Goal: Find specific page/section: Find specific page/section

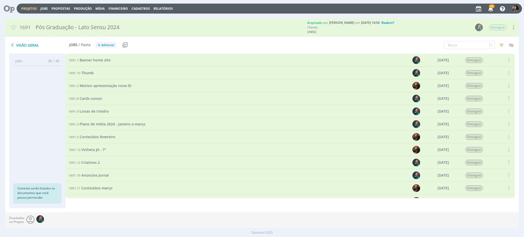
click at [30, 10] on link "Projetos" at bounding box center [29, 8] width 16 height 4
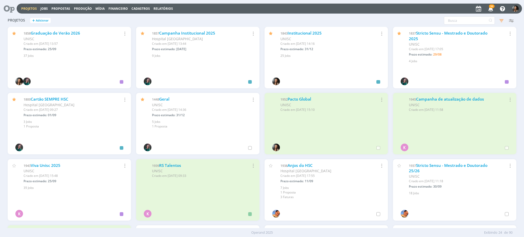
click at [62, 36] on div "UNISC" at bounding box center [66, 38] width 84 height 5
click at [66, 32] on link "Graduação de Verão 2026" at bounding box center [55, 32] width 49 height 5
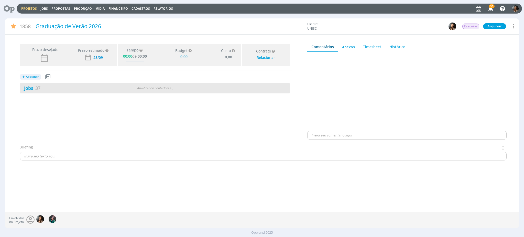
type input "0,00"
click at [183, 91] on div "Jobs 37 Atualizando contadores . . ." at bounding box center [155, 88] width 270 height 10
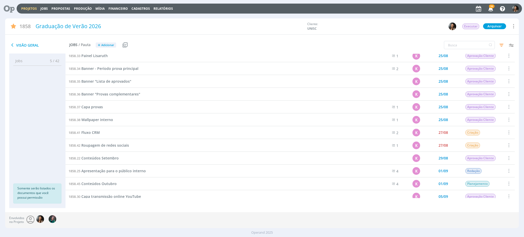
scroll to position [292, 0]
